Goal: Task Accomplishment & Management: Manage account settings

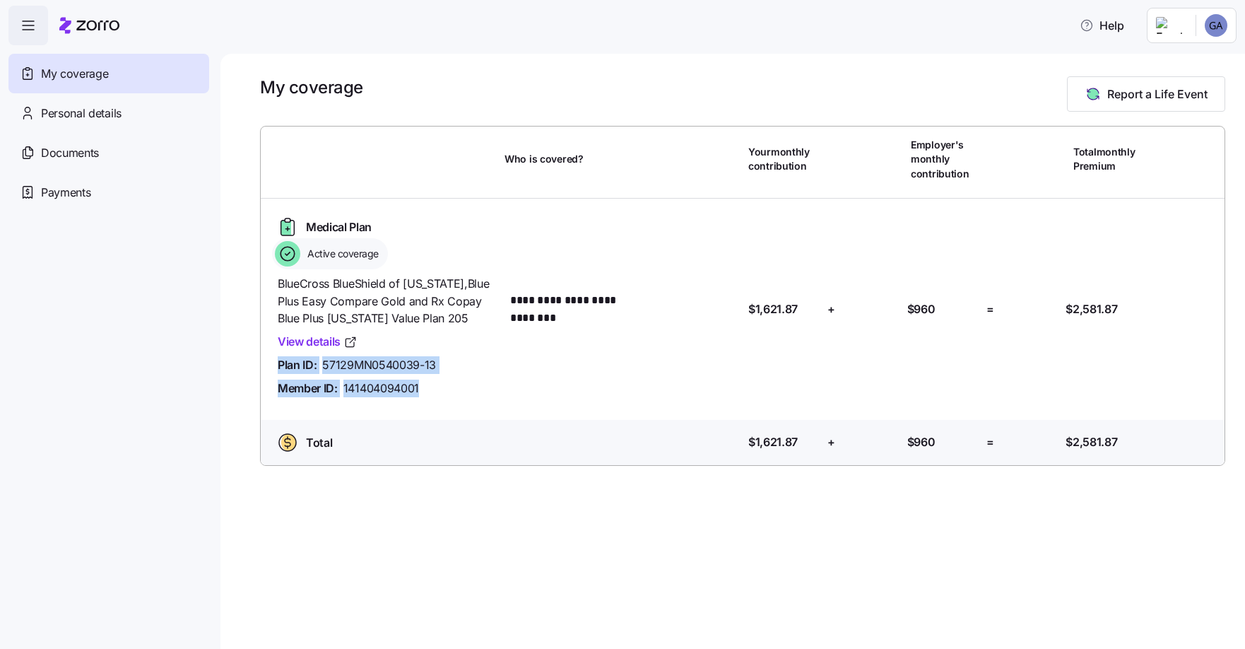
drag, startPoint x: 278, startPoint y: 363, endPoint x: 463, endPoint y: 397, distance: 188.3
click at [463, 397] on div "BlueCross BlueShield of Minnesota , Blue Plus Easy Compare Gold and Rx Copay Bl…" at bounding box center [386, 336] width 216 height 122
drag, startPoint x: 463, startPoint y: 397, endPoint x: 361, endPoint y: 366, distance: 106.2
copy div "Plan ID: 57129MN0540039-13 Member ID: 141404094001"
click at [324, 340] on link "View details" at bounding box center [318, 342] width 80 height 18
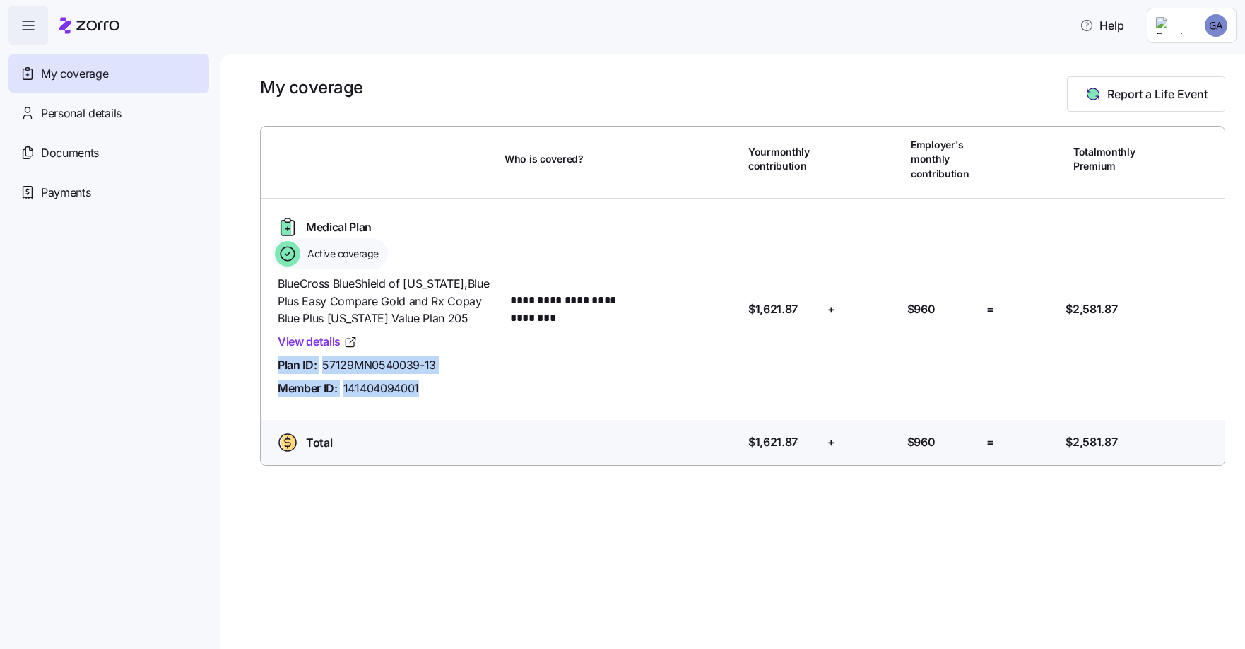
click at [1214, 30] on html "**********" at bounding box center [622, 320] width 1245 height 640
click at [1196, 64] on div "My settings" at bounding box center [1188, 64] width 74 height 16
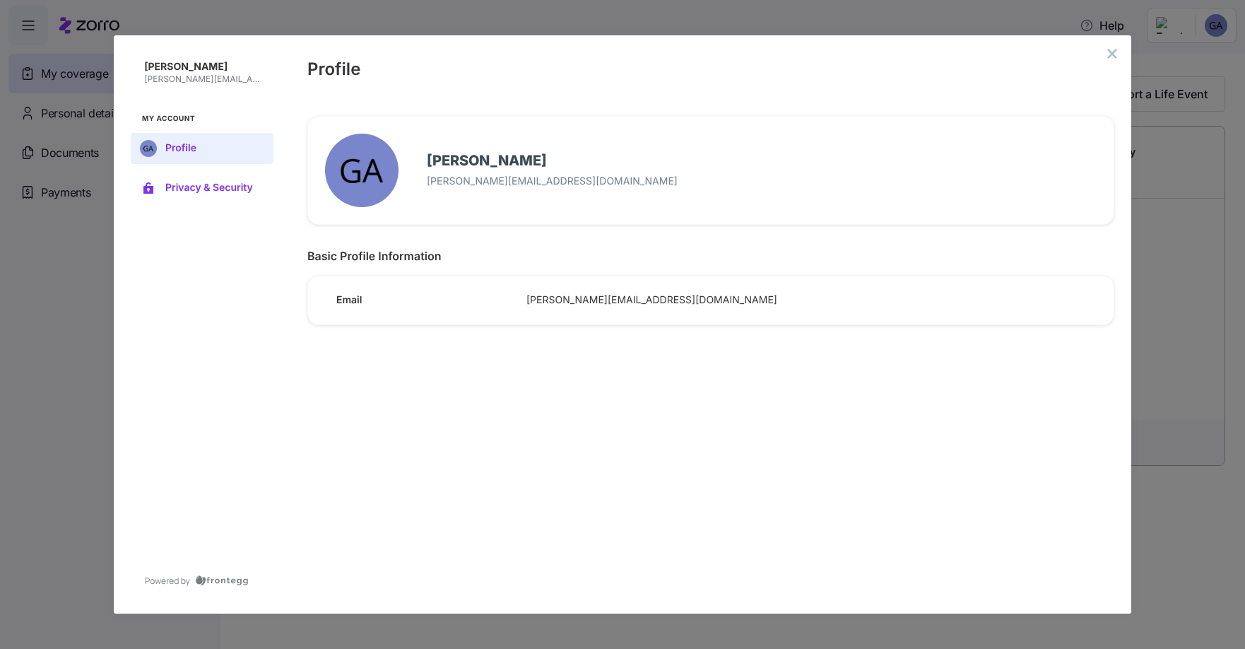
click at [207, 187] on span "Privacy & Security" at bounding box center [213, 187] width 96 height 11
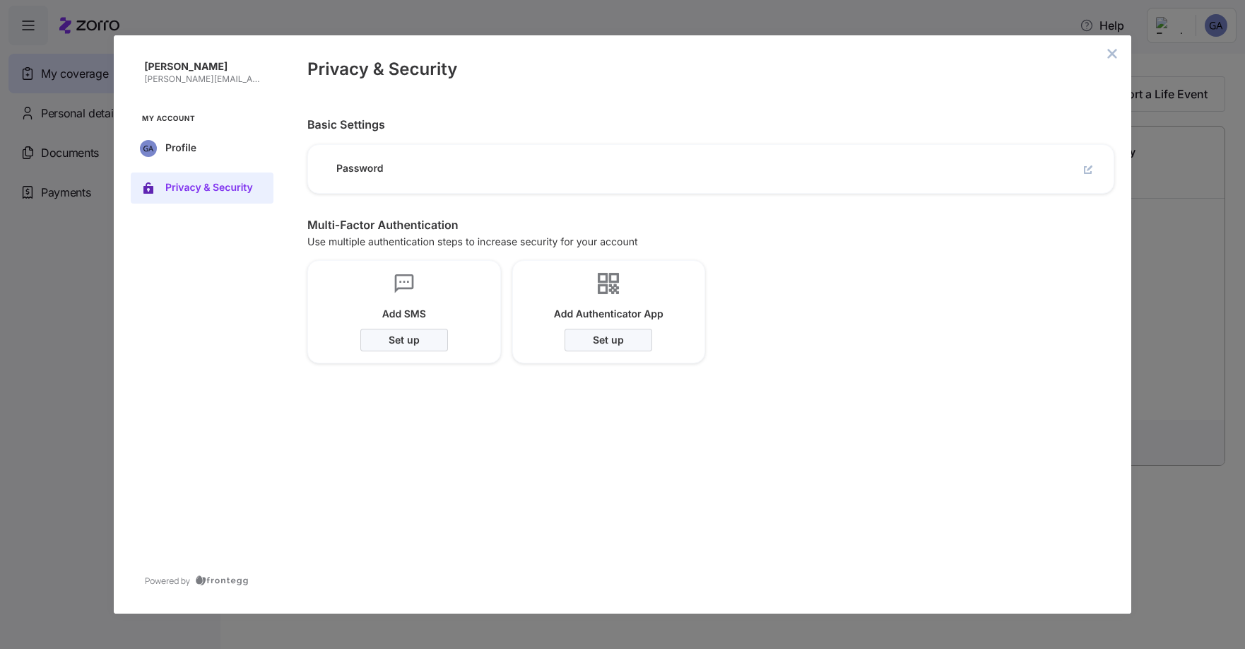
click at [442, 174] on span "Password" at bounding box center [425, 169] width 179 height 13
click at [1115, 54] on icon "close admin-box" at bounding box center [1112, 53] width 9 height 9
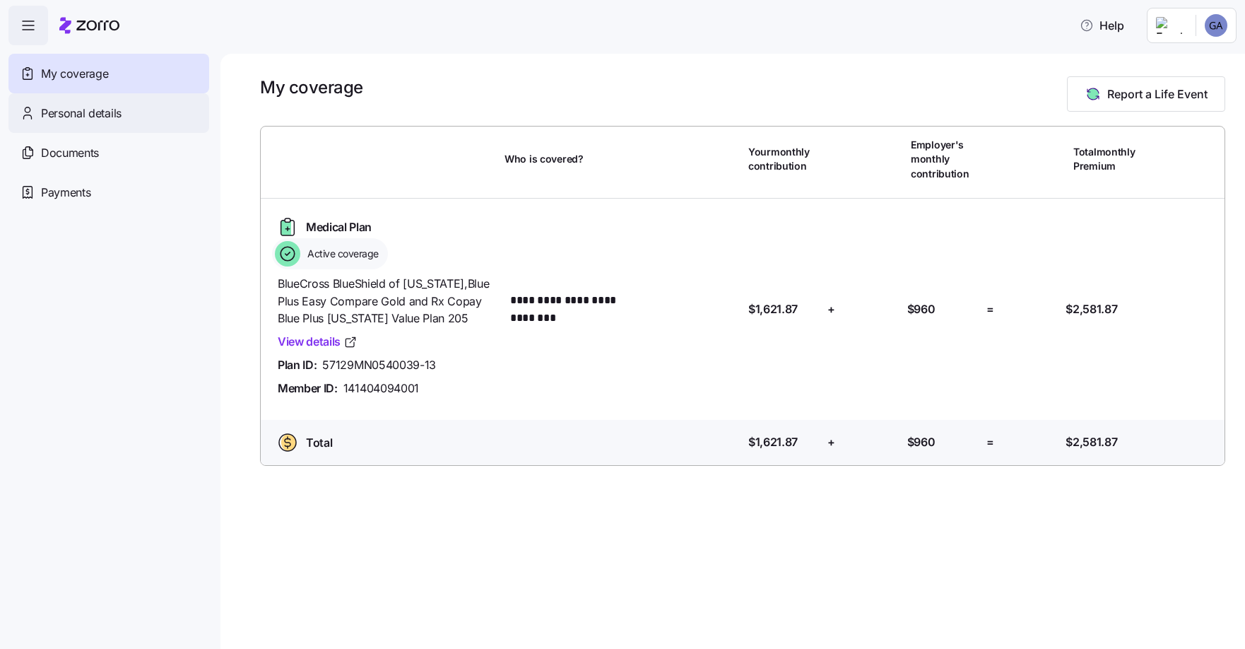
click at [111, 99] on div "Personal details" at bounding box center [108, 113] width 201 height 40
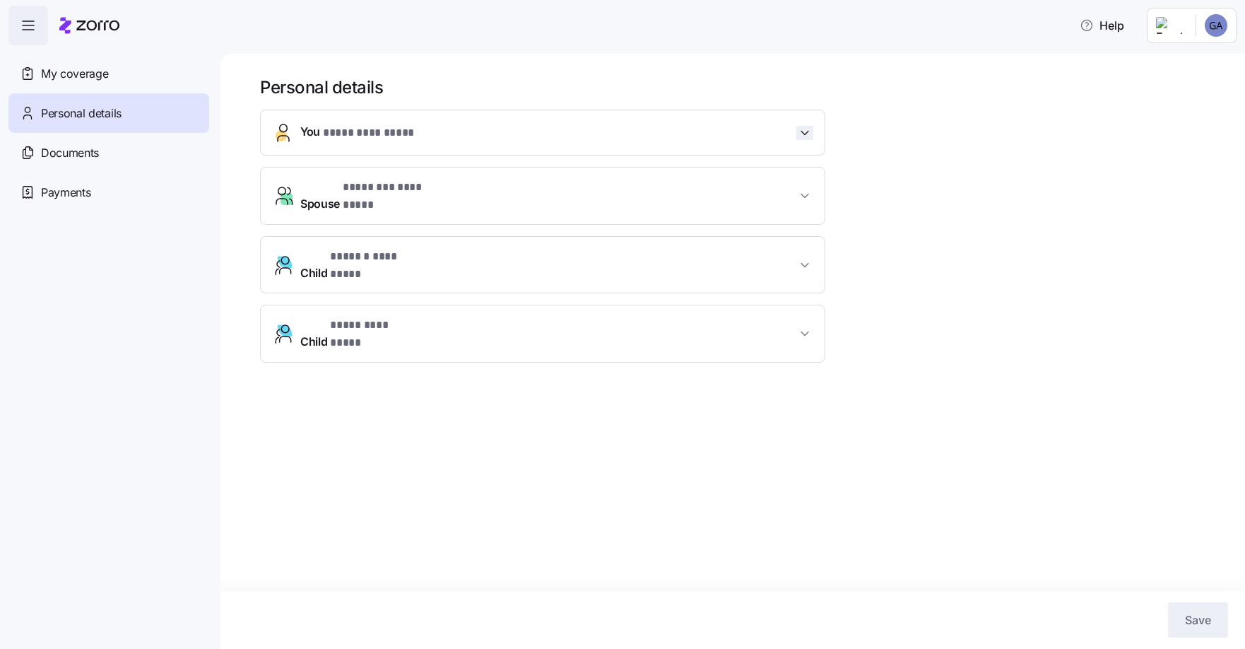
click at [804, 131] on icon "button" at bounding box center [805, 133] width 14 height 14
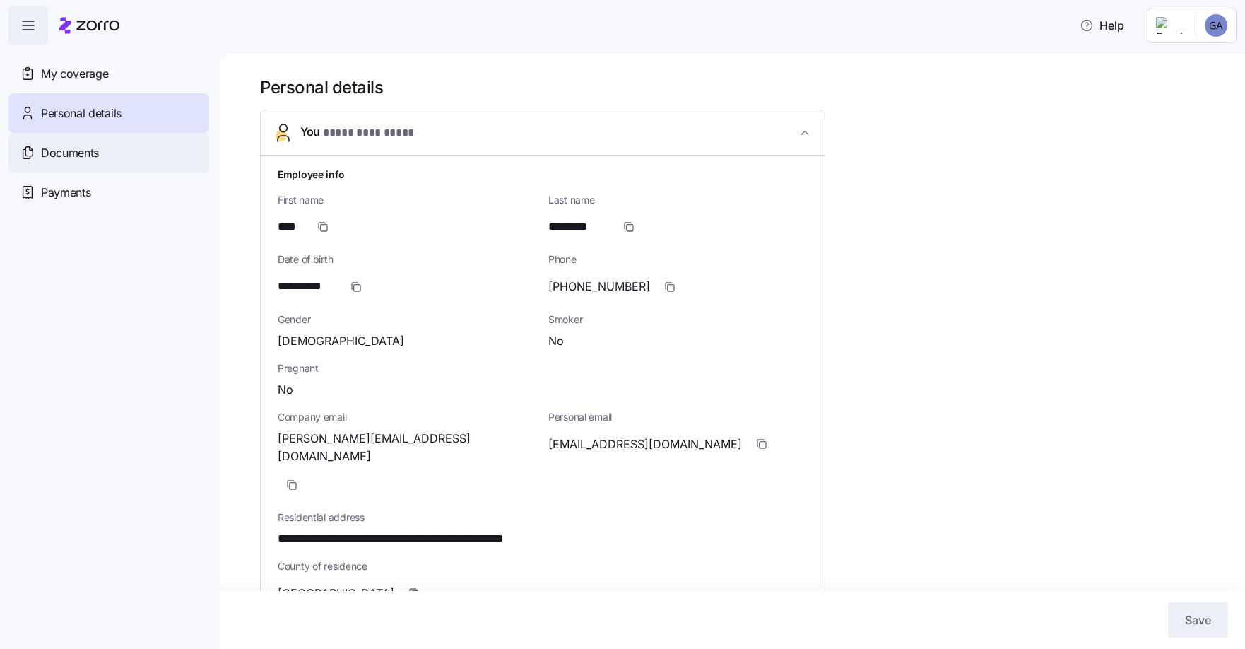
click at [72, 151] on span "Documents" at bounding box center [70, 153] width 58 height 18
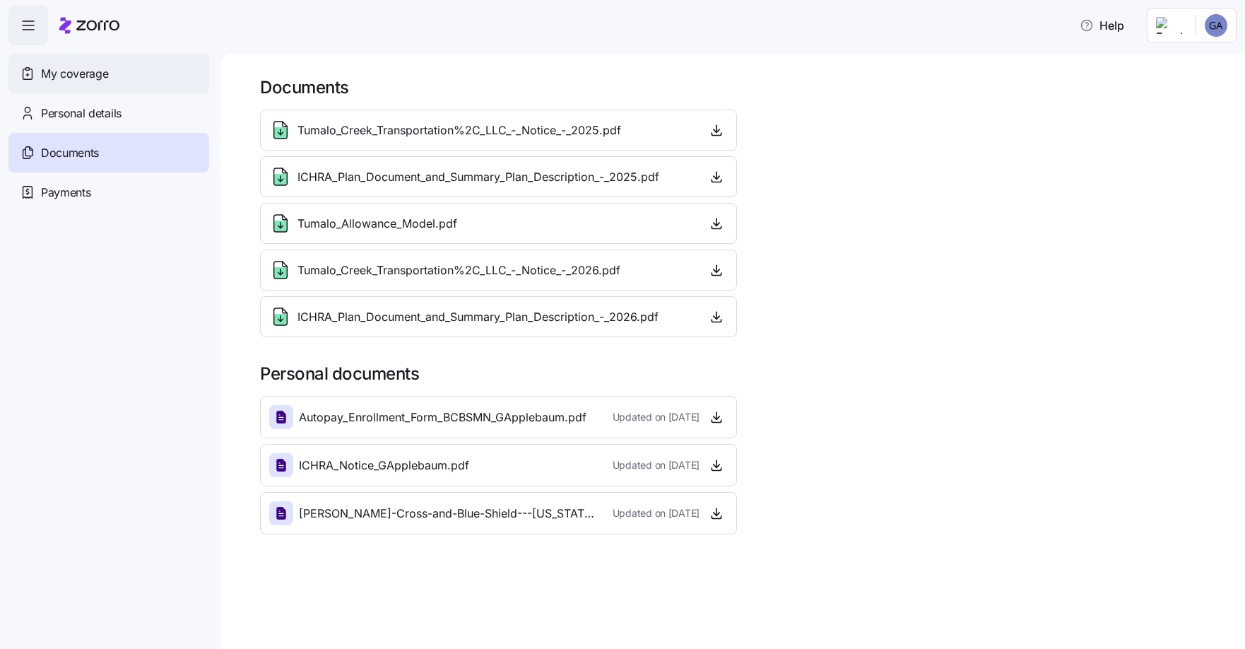
click at [54, 75] on span "My coverage" at bounding box center [74, 74] width 67 height 18
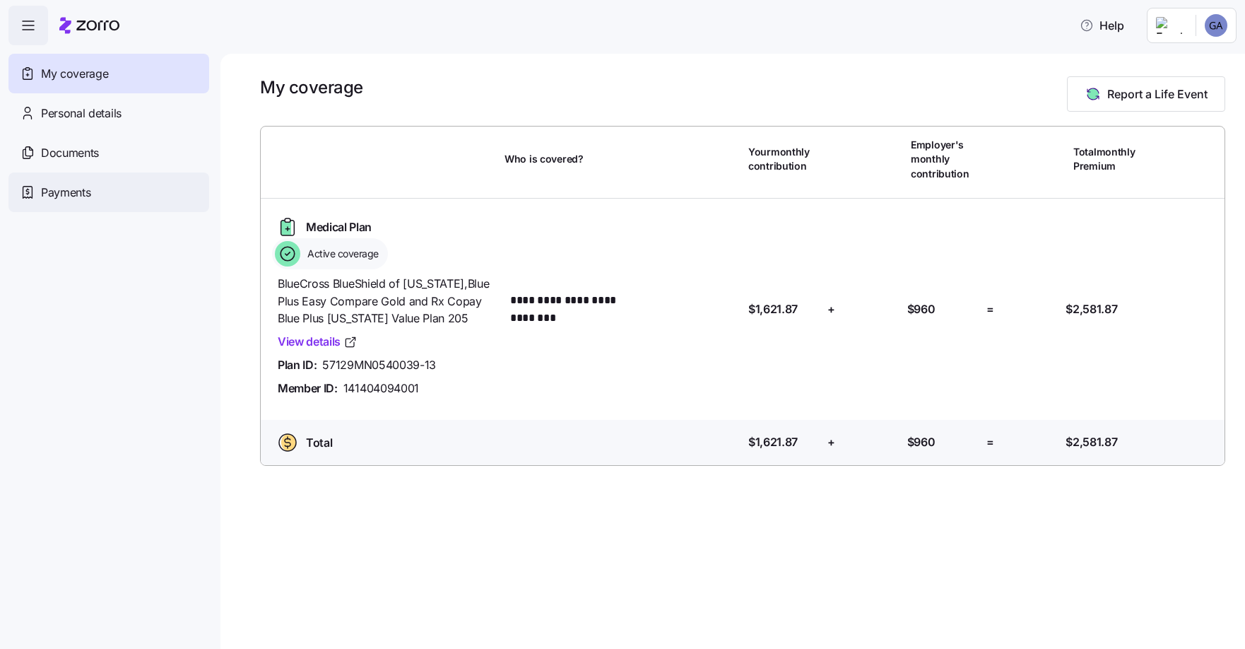
click at [57, 191] on span "Payments" at bounding box center [65, 193] width 49 height 18
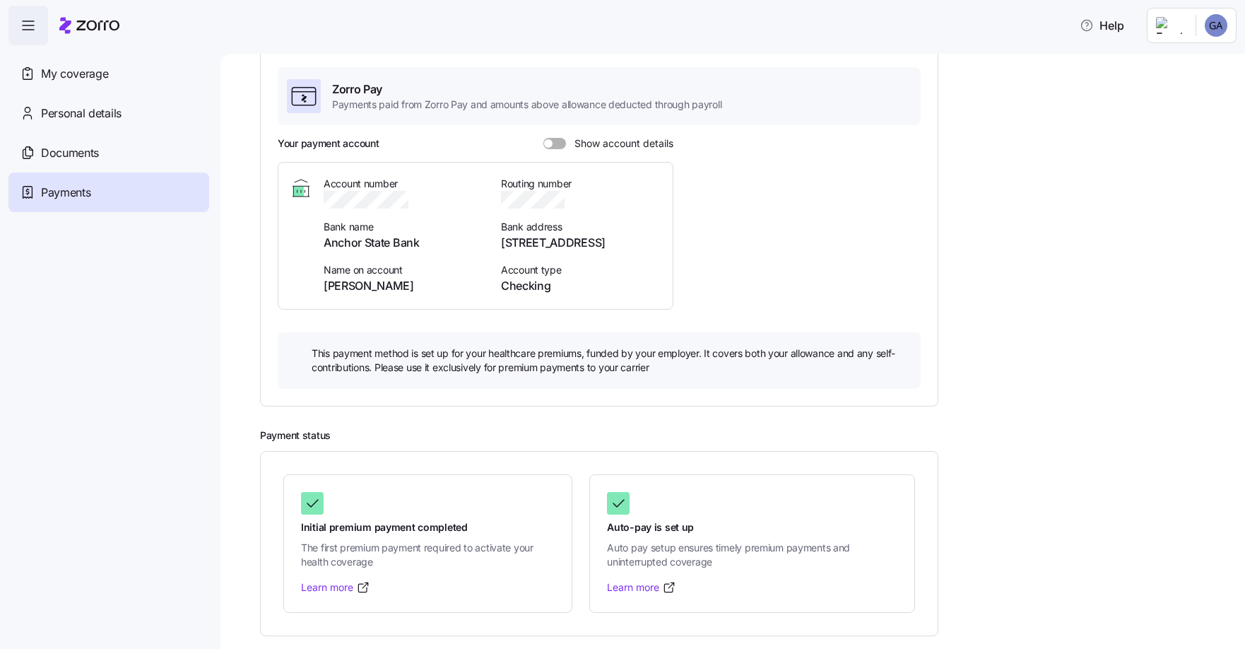
scroll to position [100, 0]
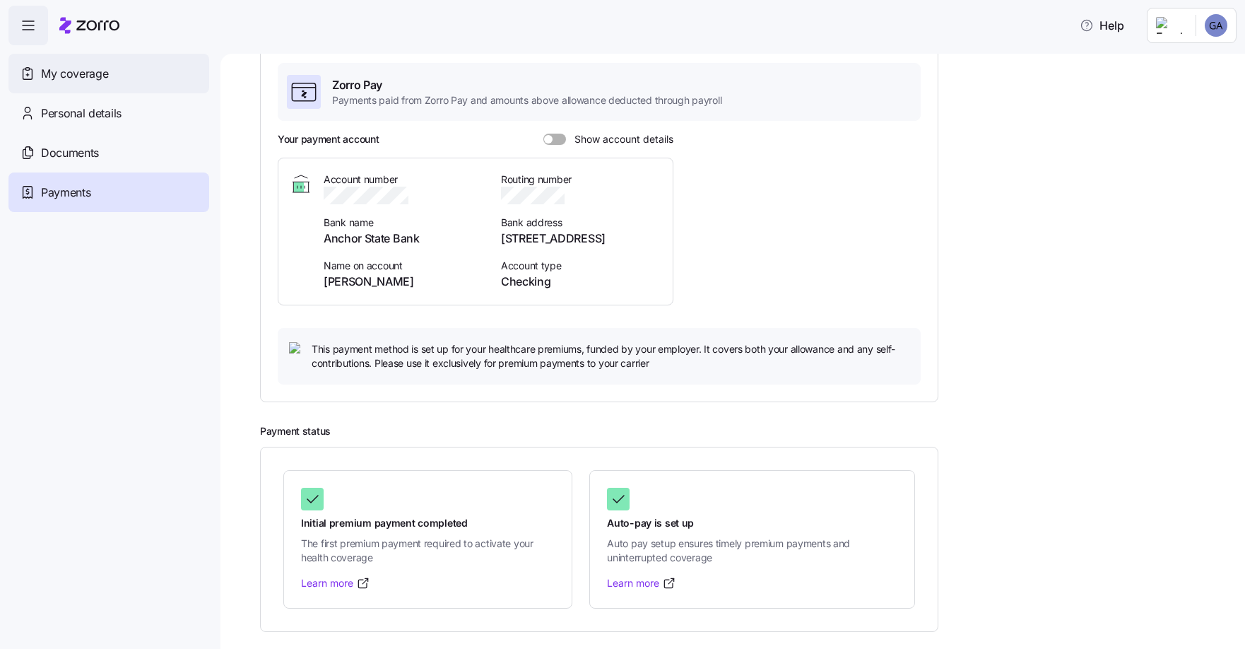
click at [71, 72] on span "My coverage" at bounding box center [74, 74] width 67 height 18
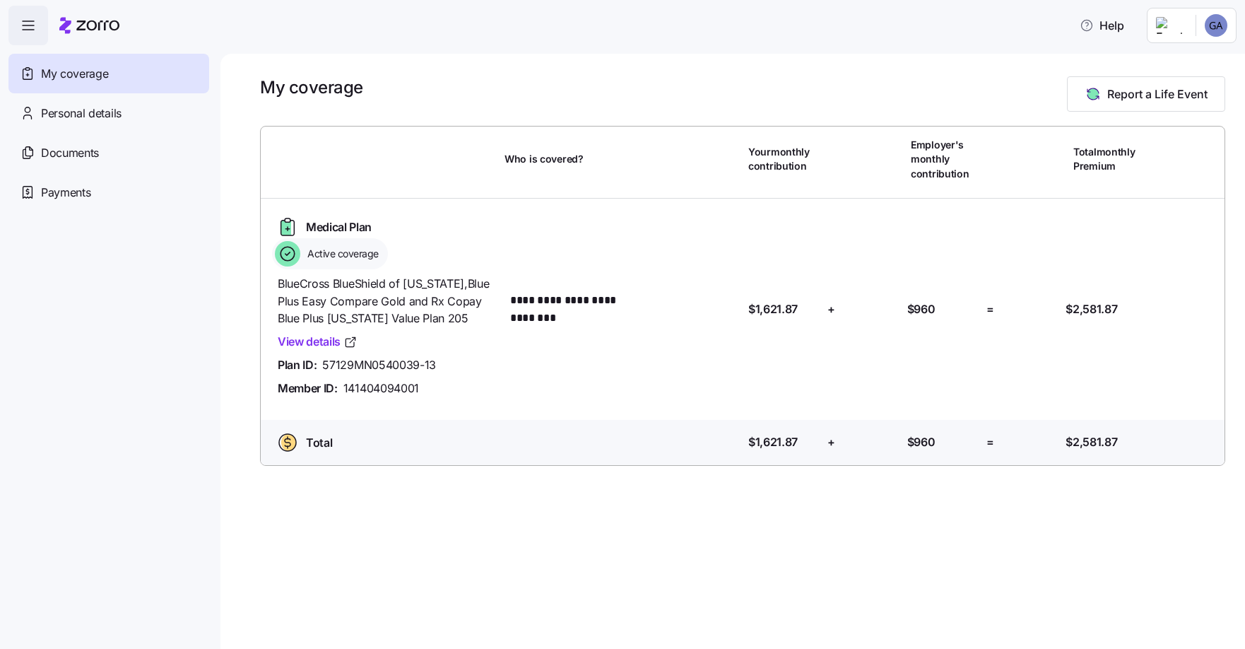
click at [27, 18] on icon "button" at bounding box center [28, 25] width 17 height 17
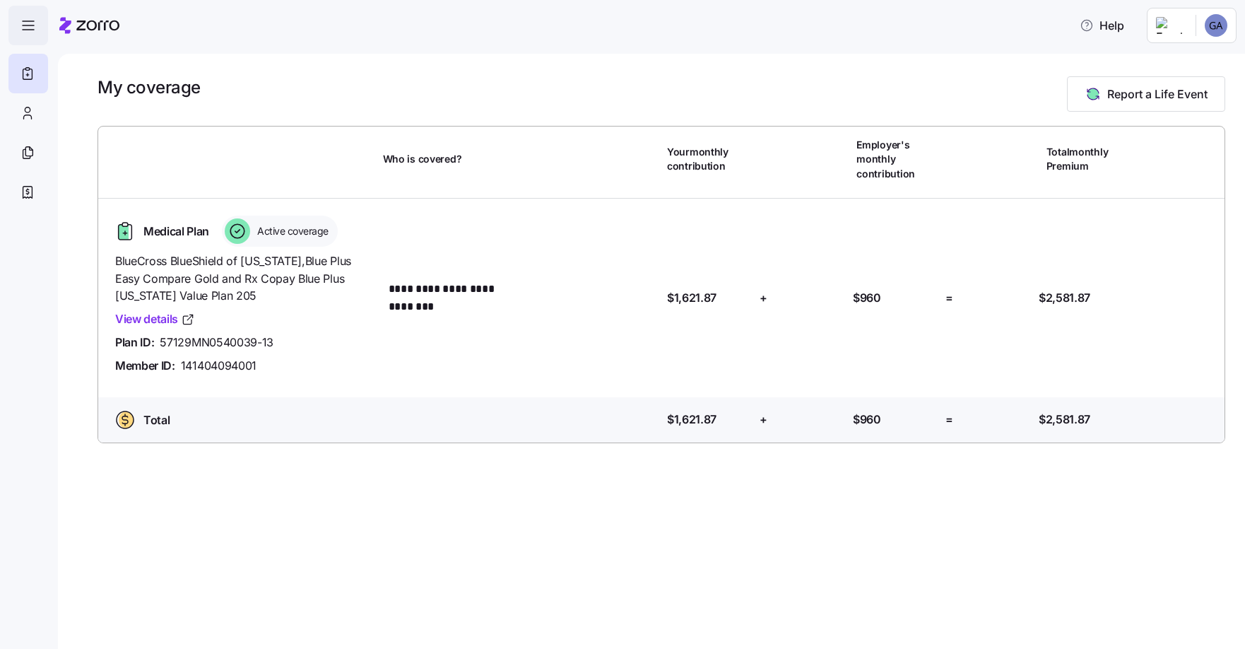
click at [32, 33] on icon "button" at bounding box center [28, 25] width 17 height 17
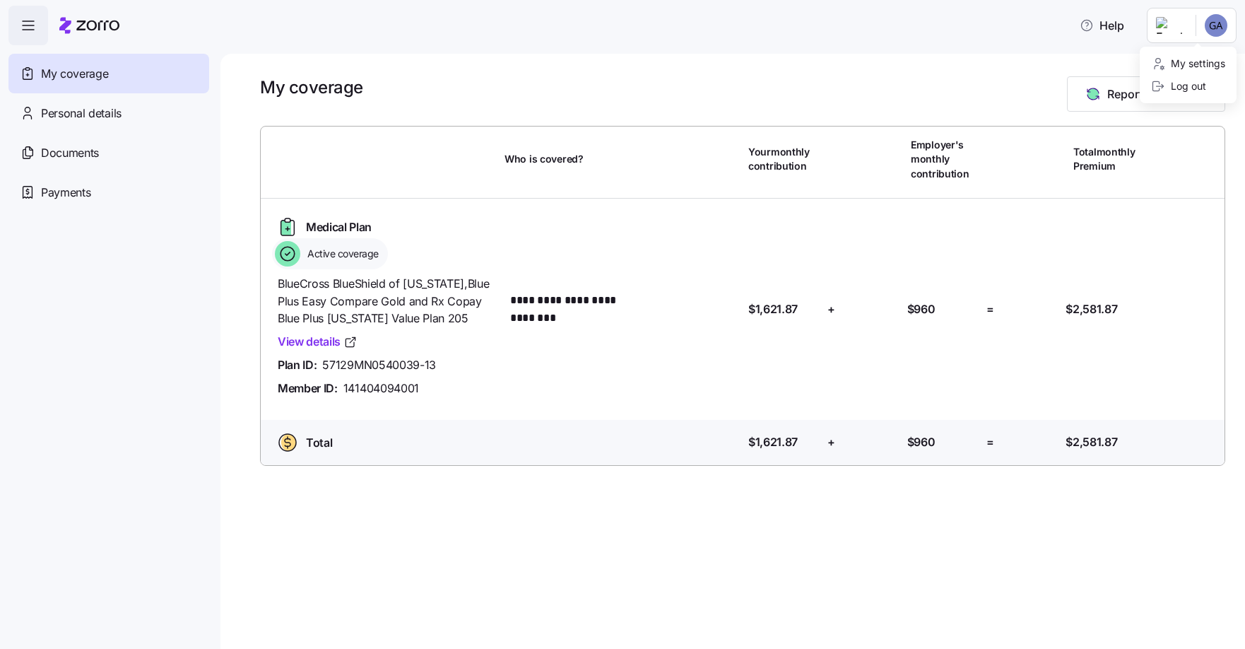
click at [1211, 23] on html "**********" at bounding box center [622, 320] width 1245 height 640
click at [1179, 61] on div "My settings" at bounding box center [1188, 64] width 74 height 16
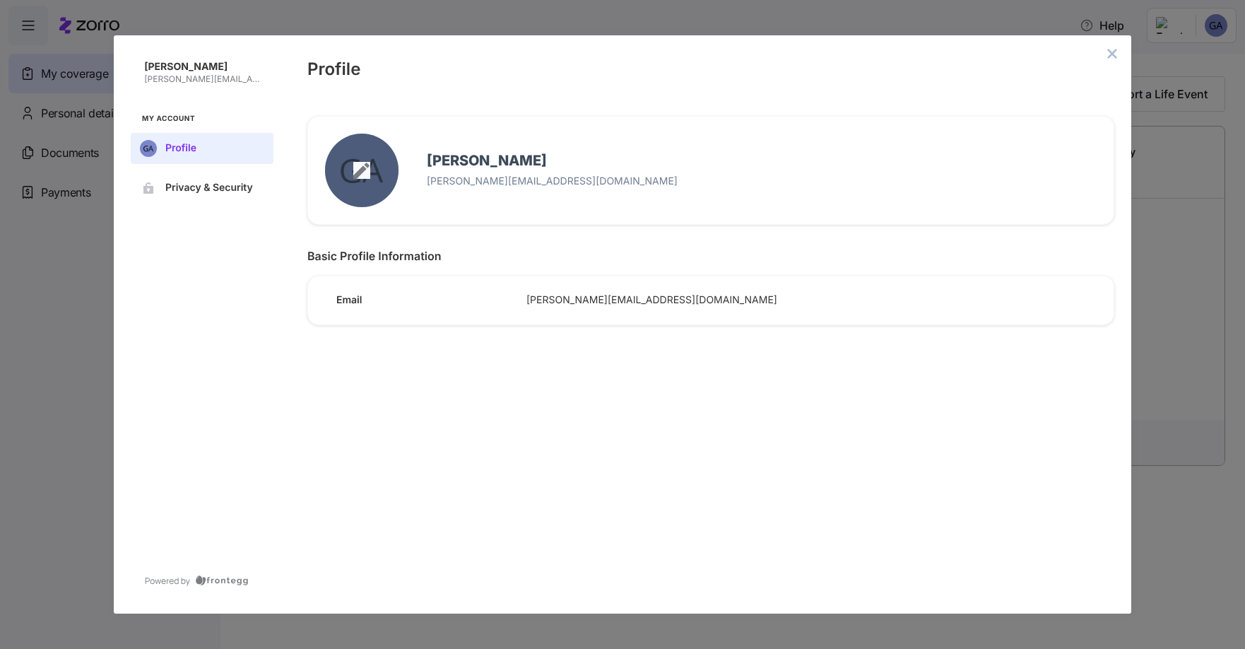
click at [354, 170] on icon "edit avatar menu" at bounding box center [361, 170] width 17 height 17
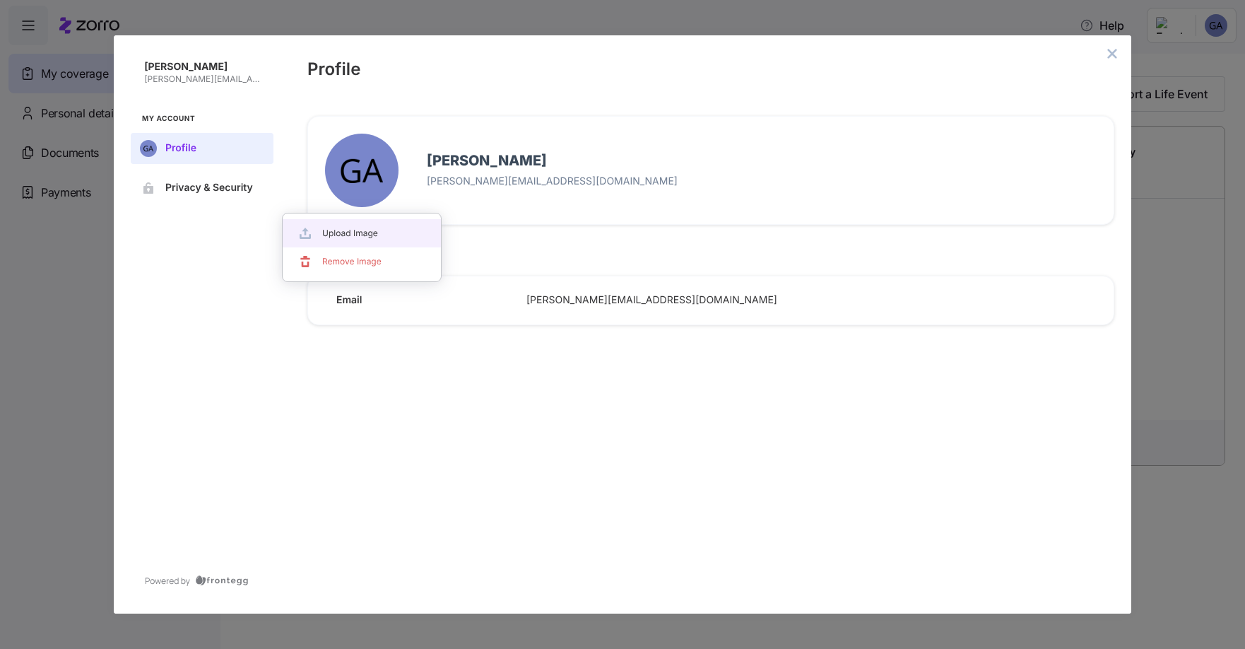
click at [219, 262] on div at bounding box center [622, 324] width 1245 height 649
click at [208, 183] on span "Privacy & Security" at bounding box center [213, 187] width 96 height 11
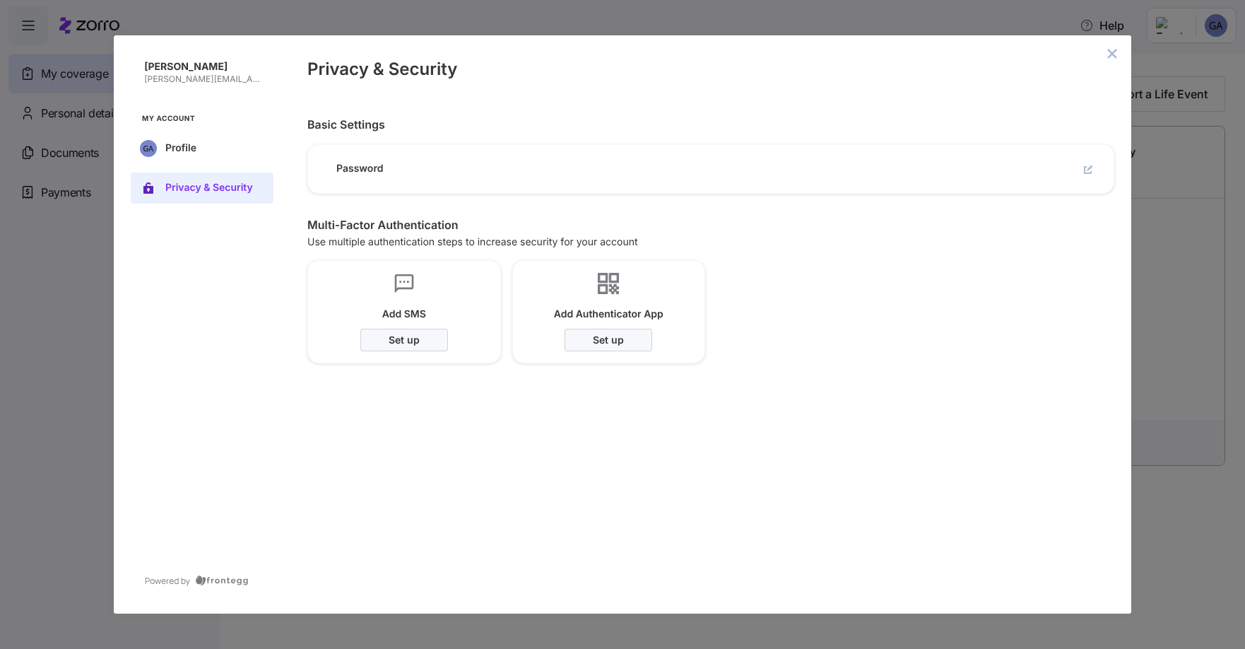
click at [819, 171] on div "Password" at bounding box center [705, 163] width 817 height 59
click at [1092, 170] on icon "edit" at bounding box center [1088, 169] width 8 height 8
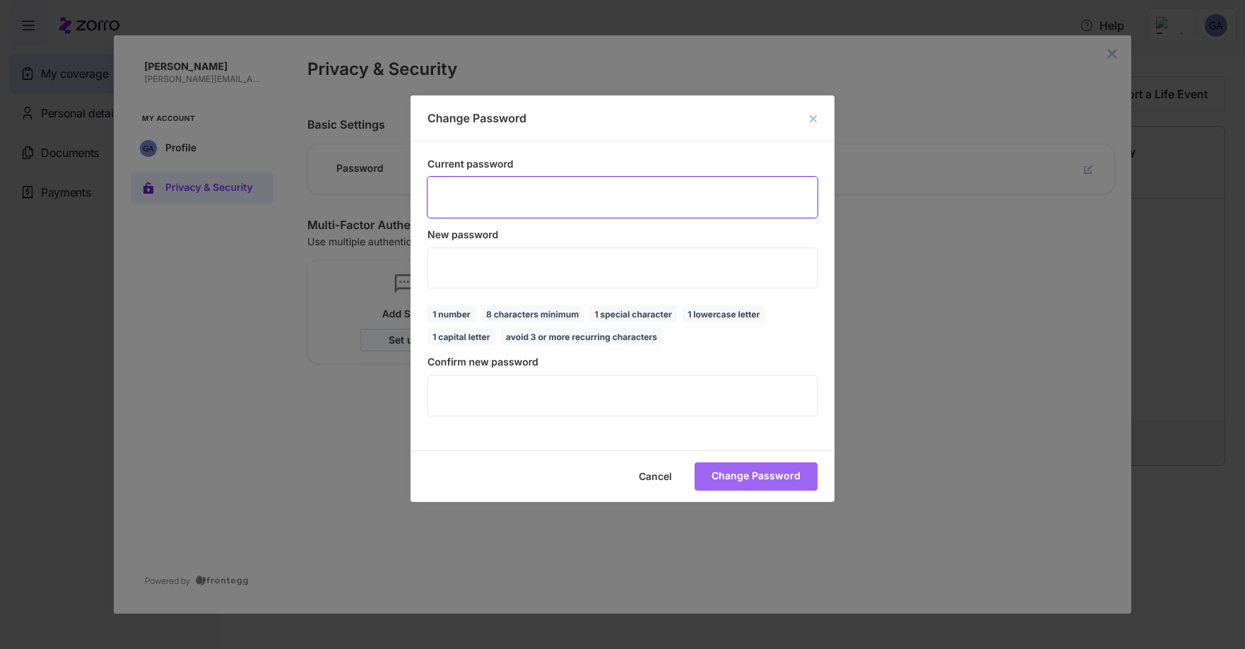
click at [837, 202] on icon "make password visible icon" at bounding box center [842, 198] width 11 height 8
click at [0, 0] on span "Cancel" at bounding box center [0, 0] width 0 height 0
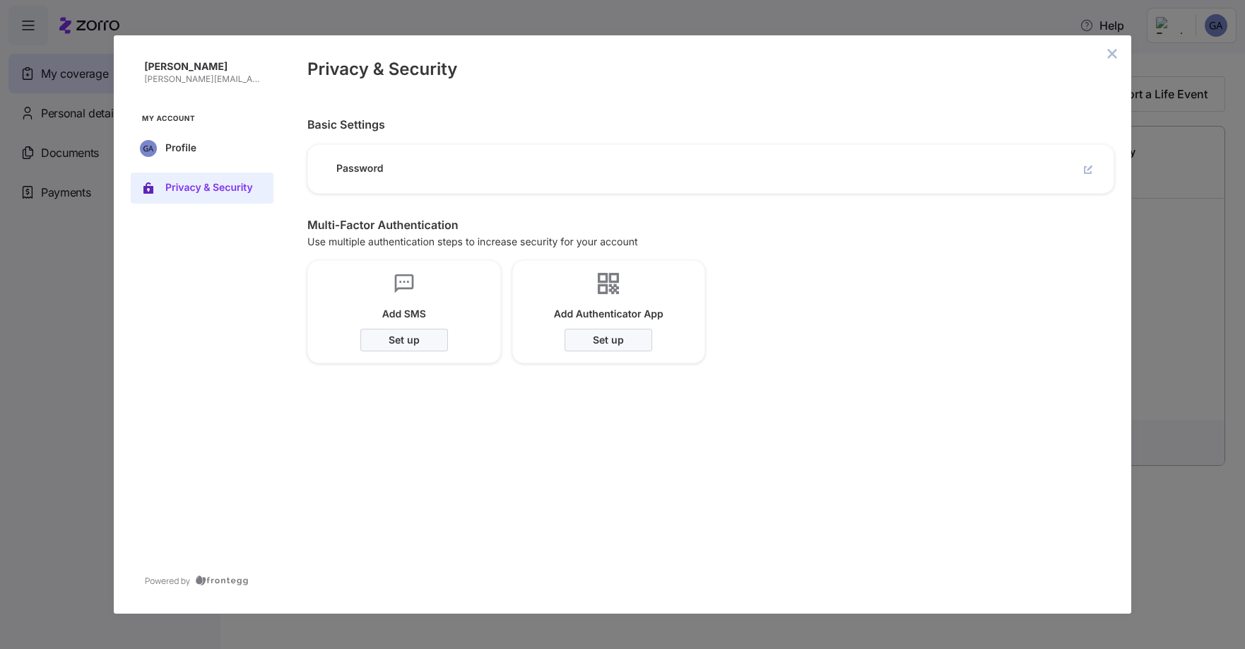
click at [1117, 114] on div "Basic Settings Password [SECURITY_DATA] Authentication Use multiple authenticat…" at bounding box center [711, 356] width 841 height 515
click at [1111, 59] on icon "close admin-box" at bounding box center [1112, 53] width 11 height 11
